Goal: Task Accomplishment & Management: Use online tool/utility

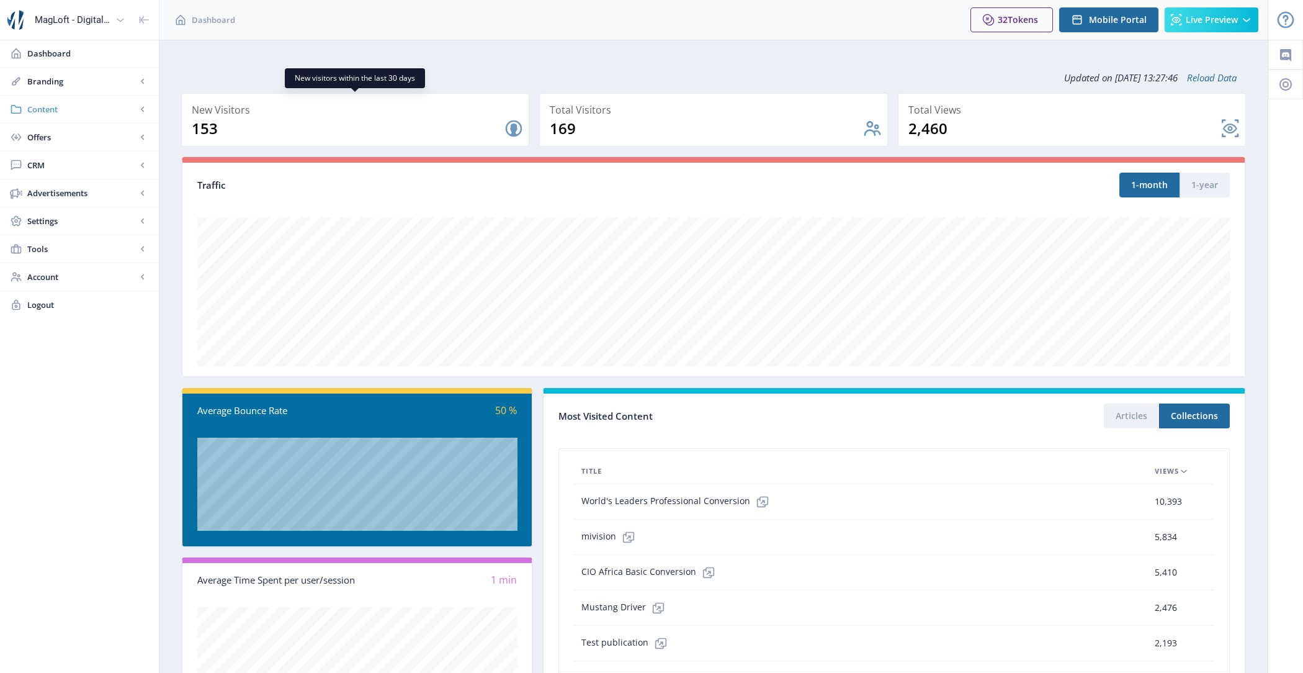
click at [92, 111] on span "Content" at bounding box center [81, 109] width 109 height 12
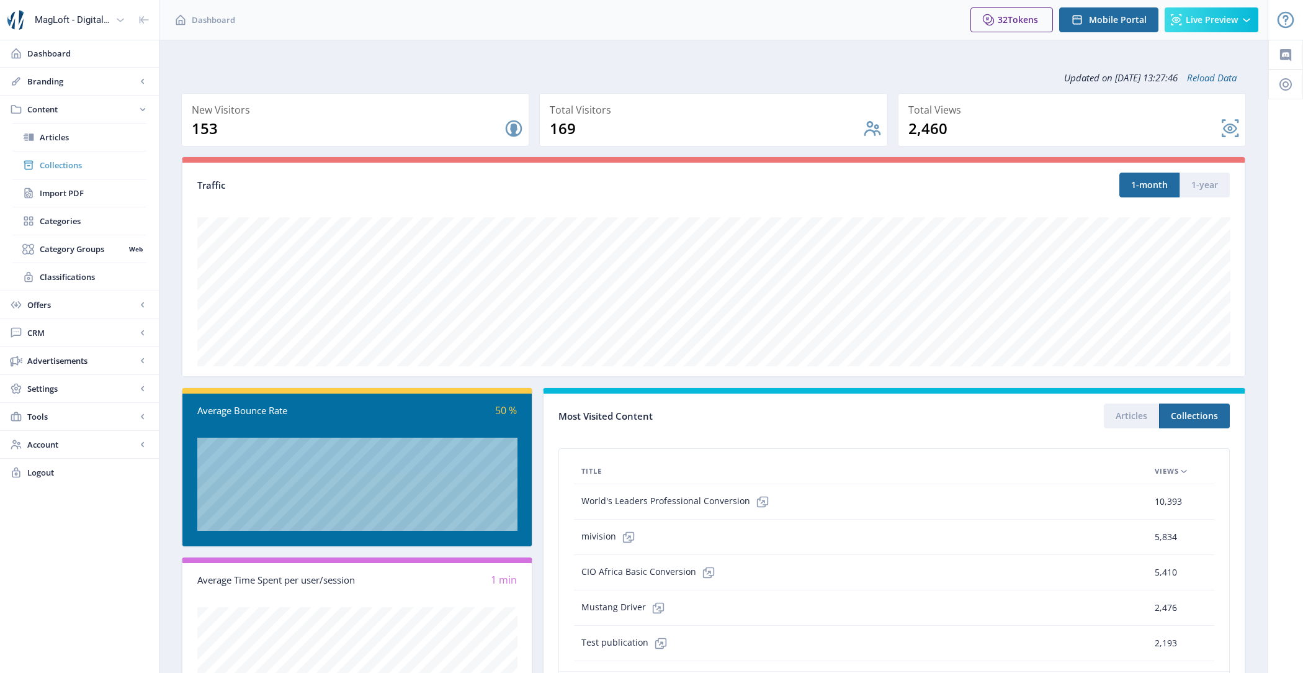
click at [92, 164] on span "Collections" at bounding box center [93, 165] width 107 height 12
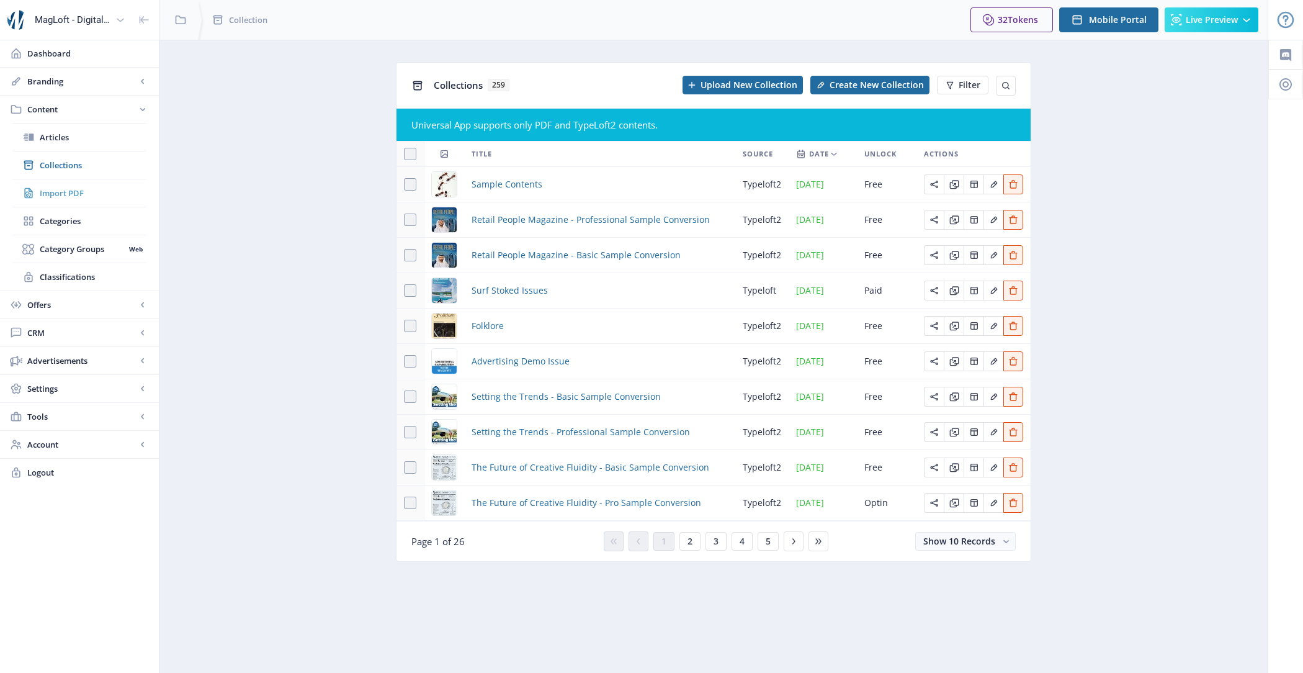
click at [65, 192] on span "Import PDF" at bounding box center [93, 193] width 107 height 12
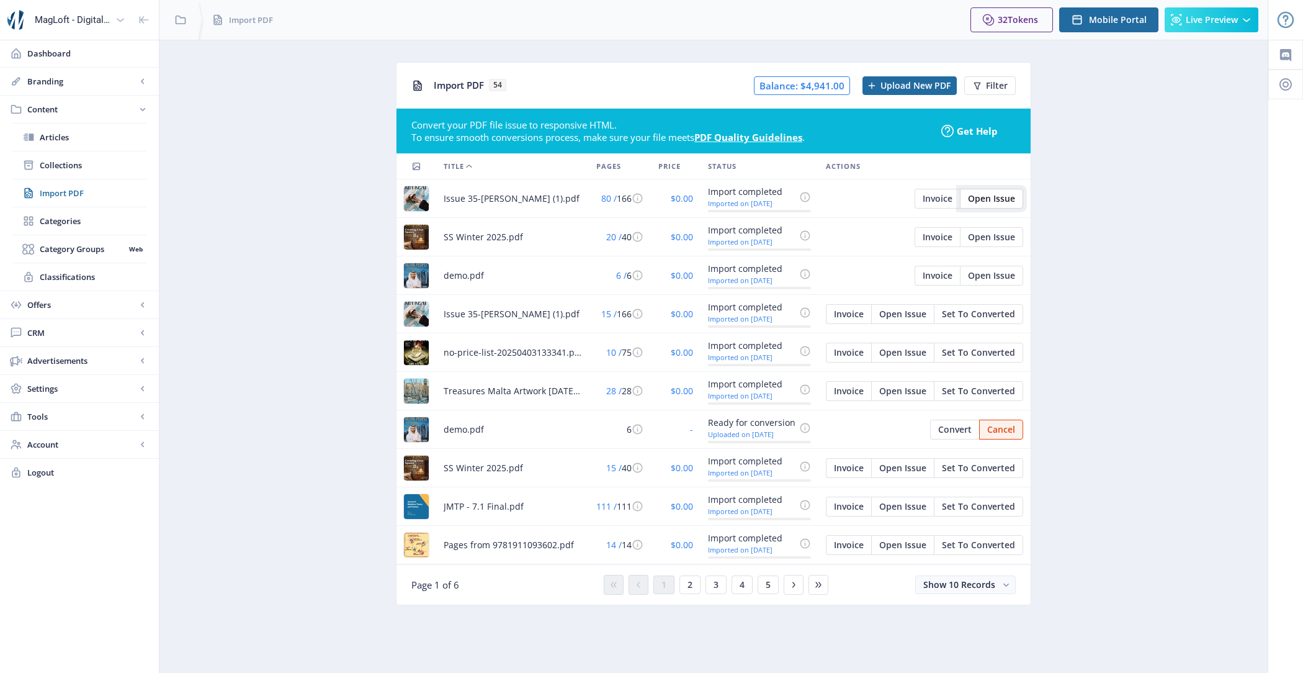
click at [996, 197] on span "Open Issue" at bounding box center [991, 199] width 47 height 10
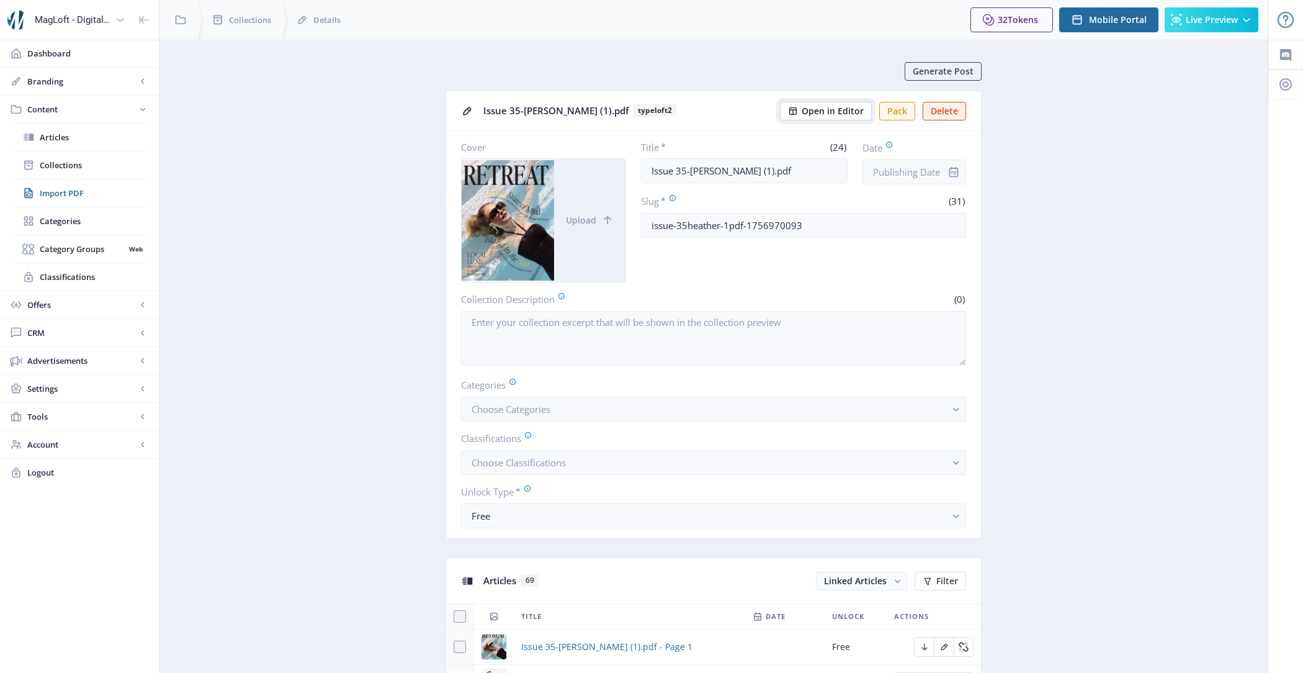
click at [850, 107] on span "Open in Editor" at bounding box center [833, 111] width 62 height 10
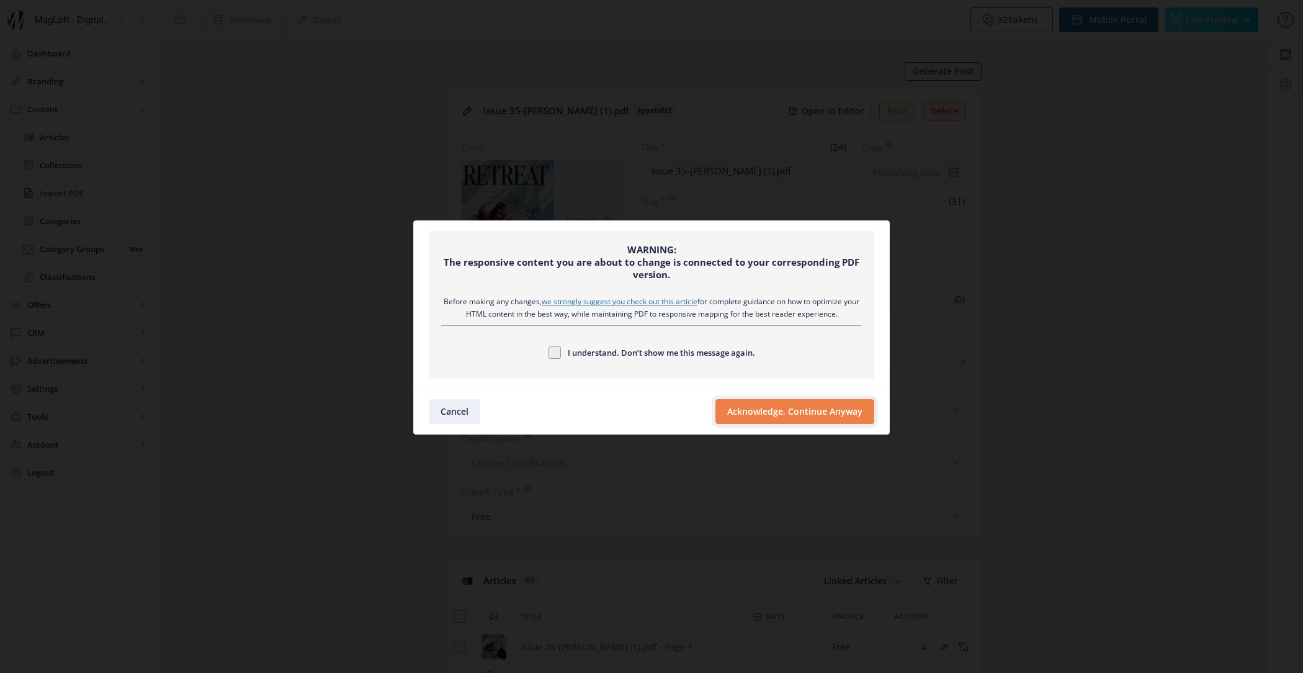
click at [788, 408] on button "Acknowledge, Continue Anyway" at bounding box center [795, 411] width 159 height 25
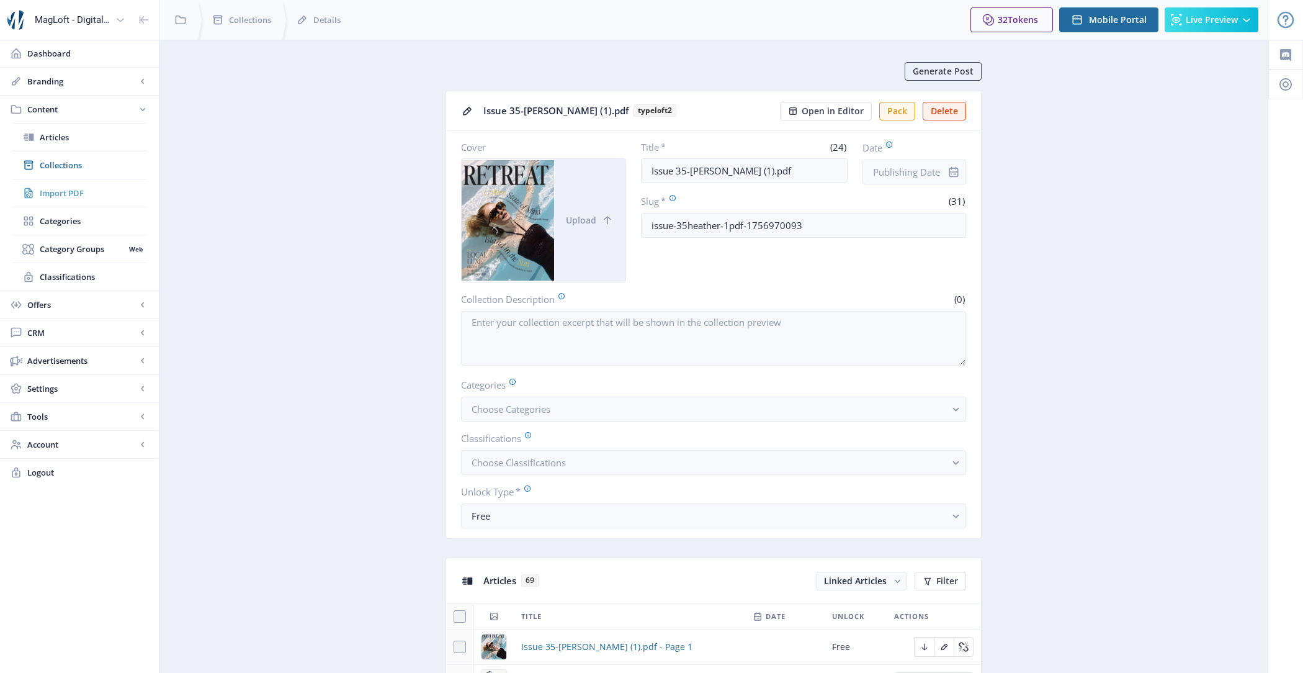
click at [63, 192] on span "Import PDF" at bounding box center [93, 193] width 107 height 12
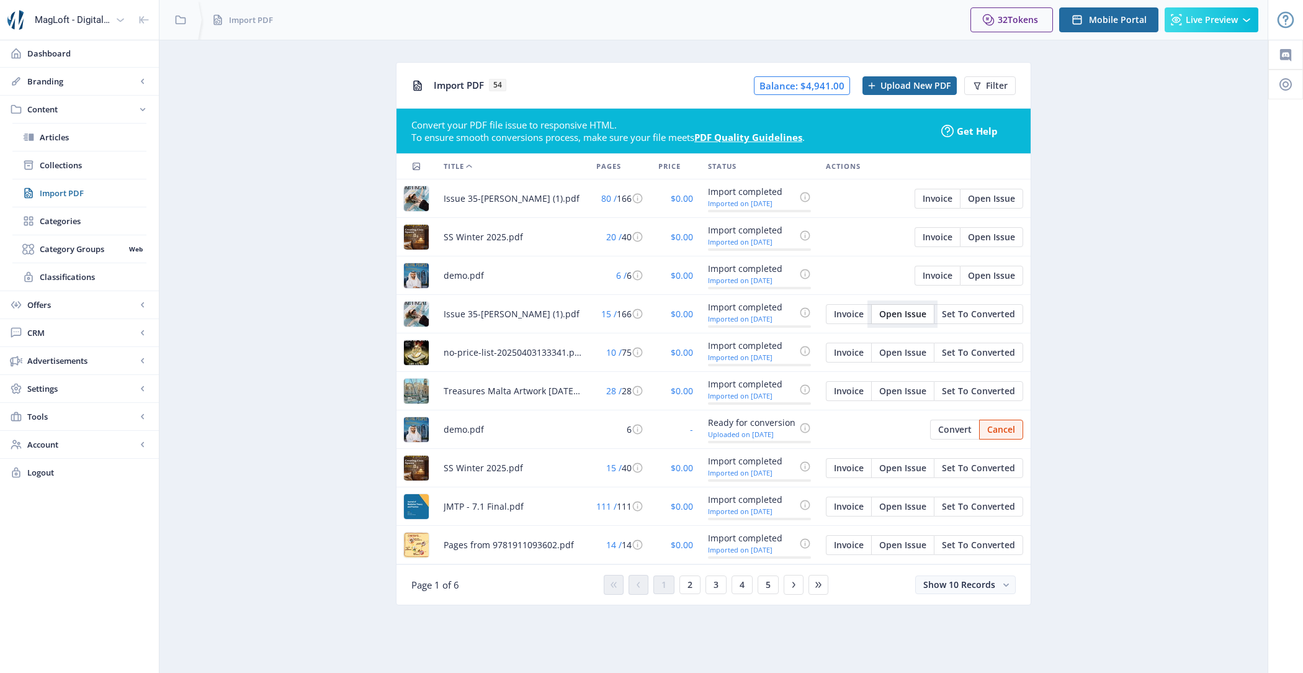
click at [906, 312] on span "Open Issue" at bounding box center [903, 314] width 47 height 10
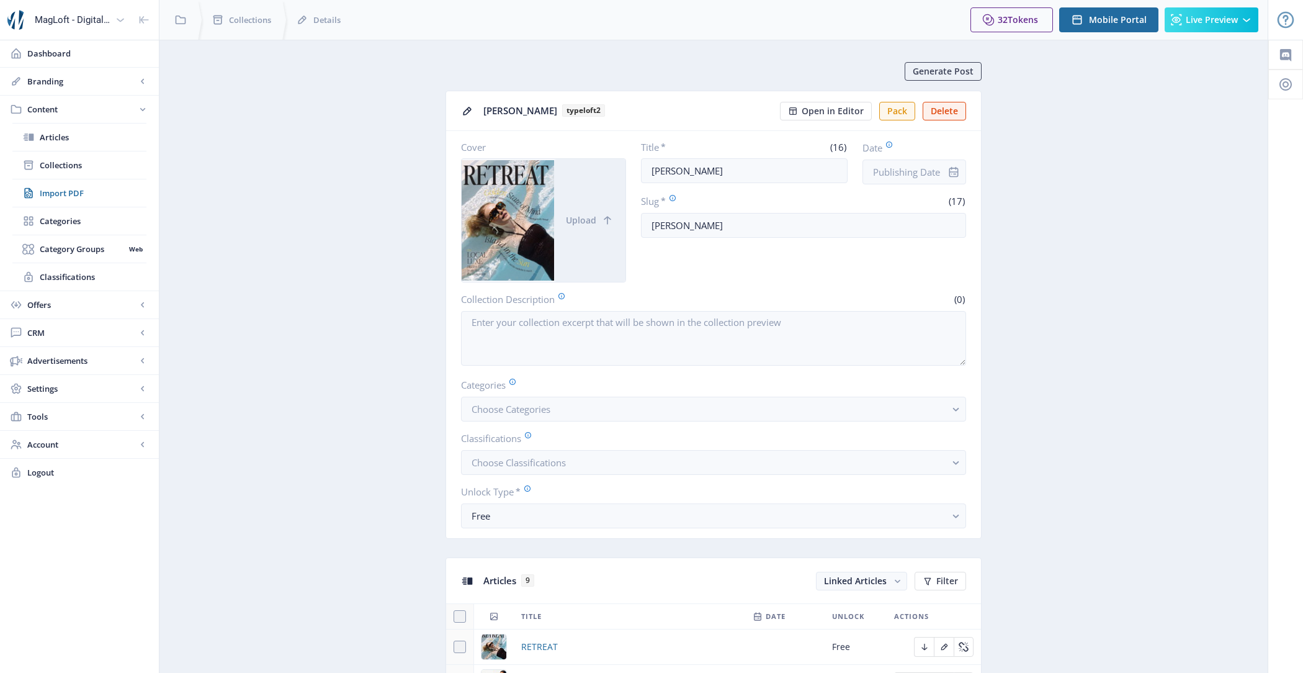
click at [826, 99] on nb-card-header "[PERSON_NAME] typeloft2 Open in Editor Pack Delete" at bounding box center [713, 111] width 535 height 40
click at [834, 129] on nb-card-header "[PERSON_NAME] typeloft2 Open in Editor Pack Delete" at bounding box center [713, 111] width 535 height 40
click at [828, 112] on span "Open in Editor" at bounding box center [833, 111] width 62 height 10
click at [1194, 25] on span "Live Preview" at bounding box center [1212, 20] width 52 height 10
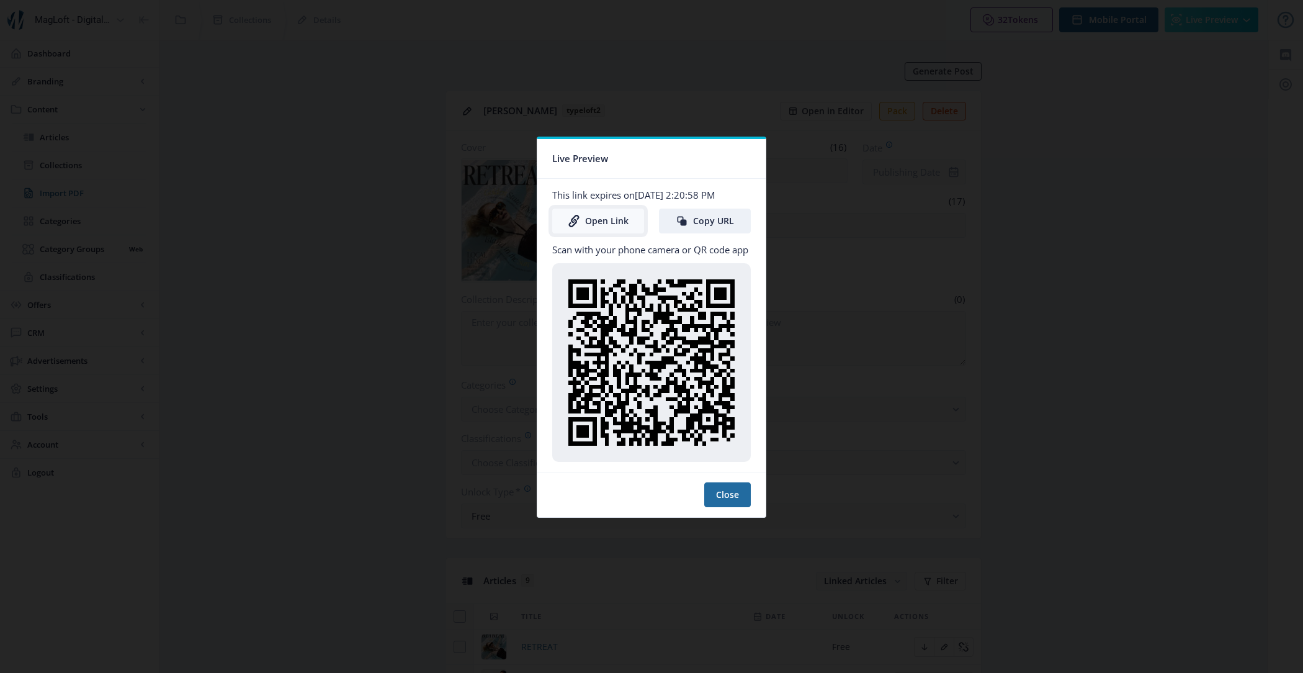
click at [583, 222] on link "Open Link" at bounding box center [598, 221] width 92 height 25
click at [727, 512] on nb-card-footer "Close" at bounding box center [652, 494] width 228 height 45
click at [730, 498] on button "Close" at bounding box center [727, 494] width 47 height 25
